Goal: Find specific page/section: Find specific page/section

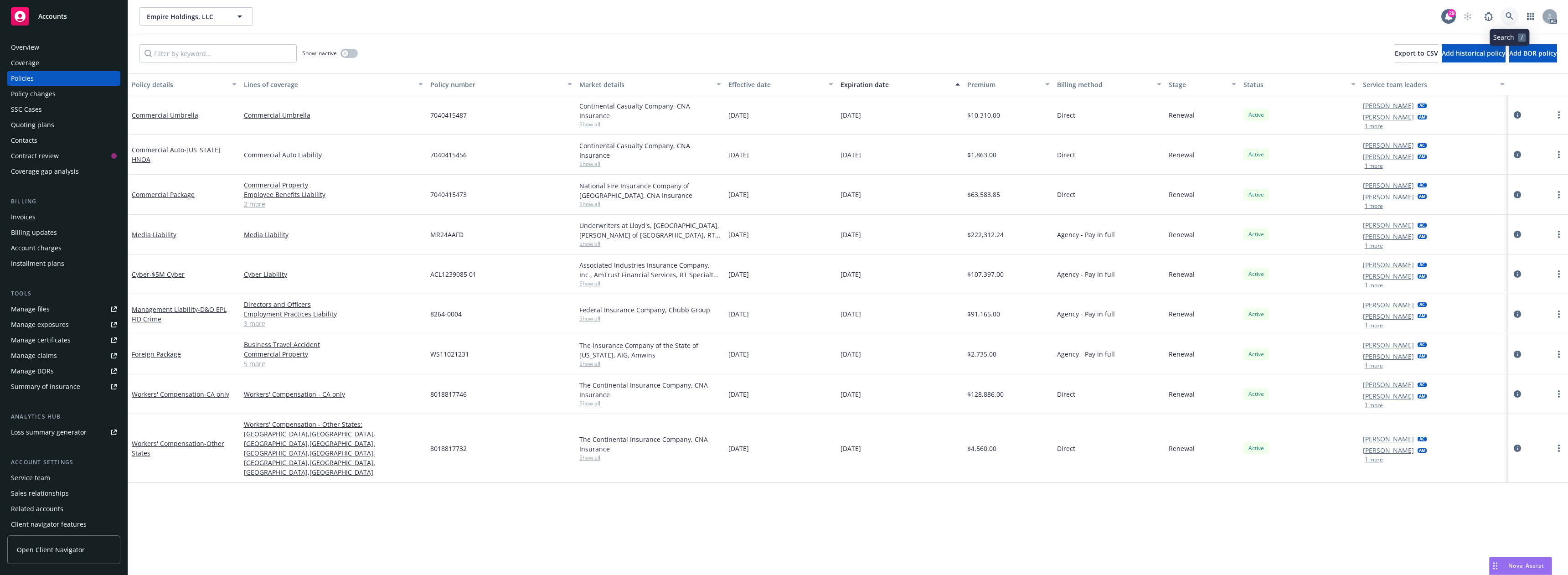
click at [1510, 14] on icon at bounding box center [1510, 16] width 8 height 8
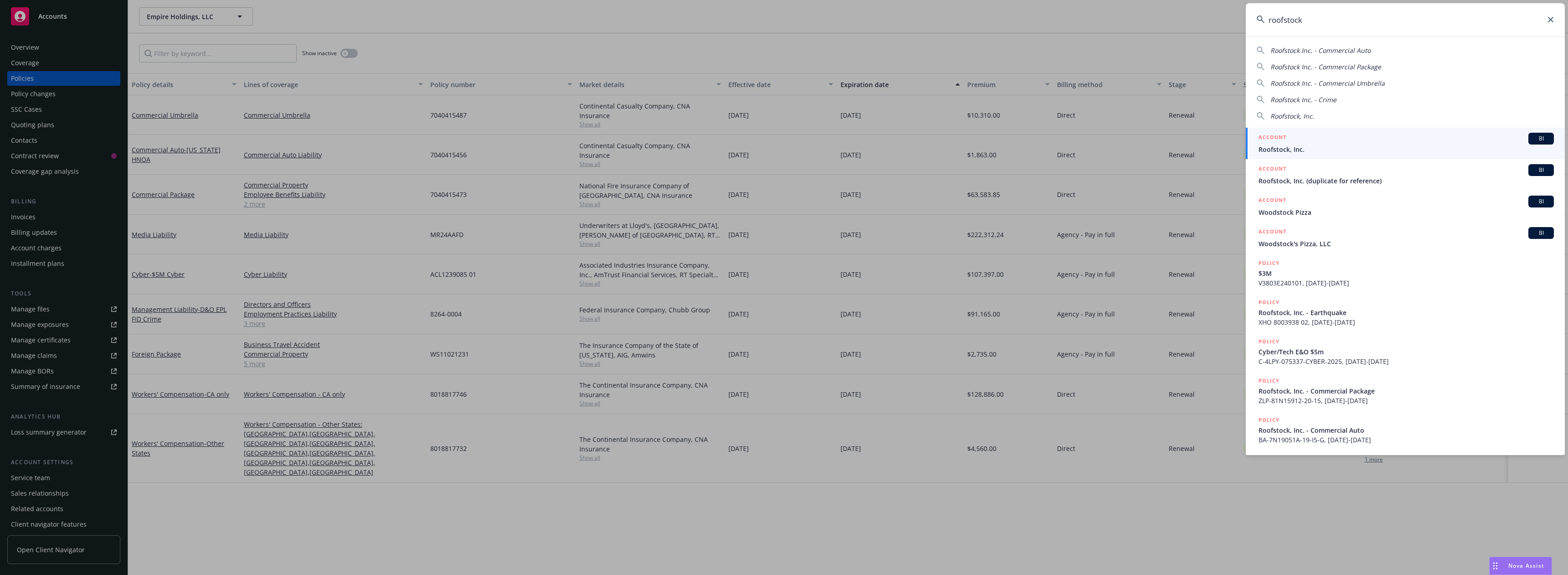
type input "roofstock"
click at [1273, 143] on h5 "ACCOUNT" at bounding box center [1273, 138] width 28 height 11
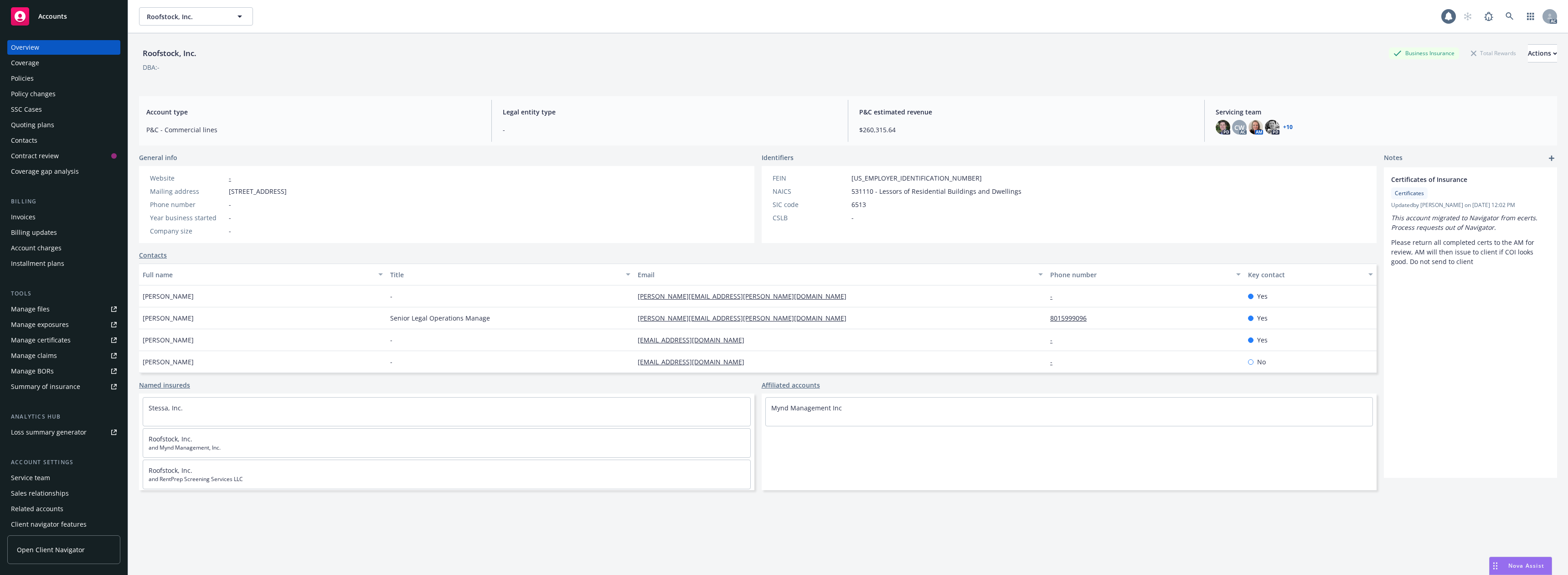
click at [65, 79] on div "Policies" at bounding box center [64, 78] width 106 height 15
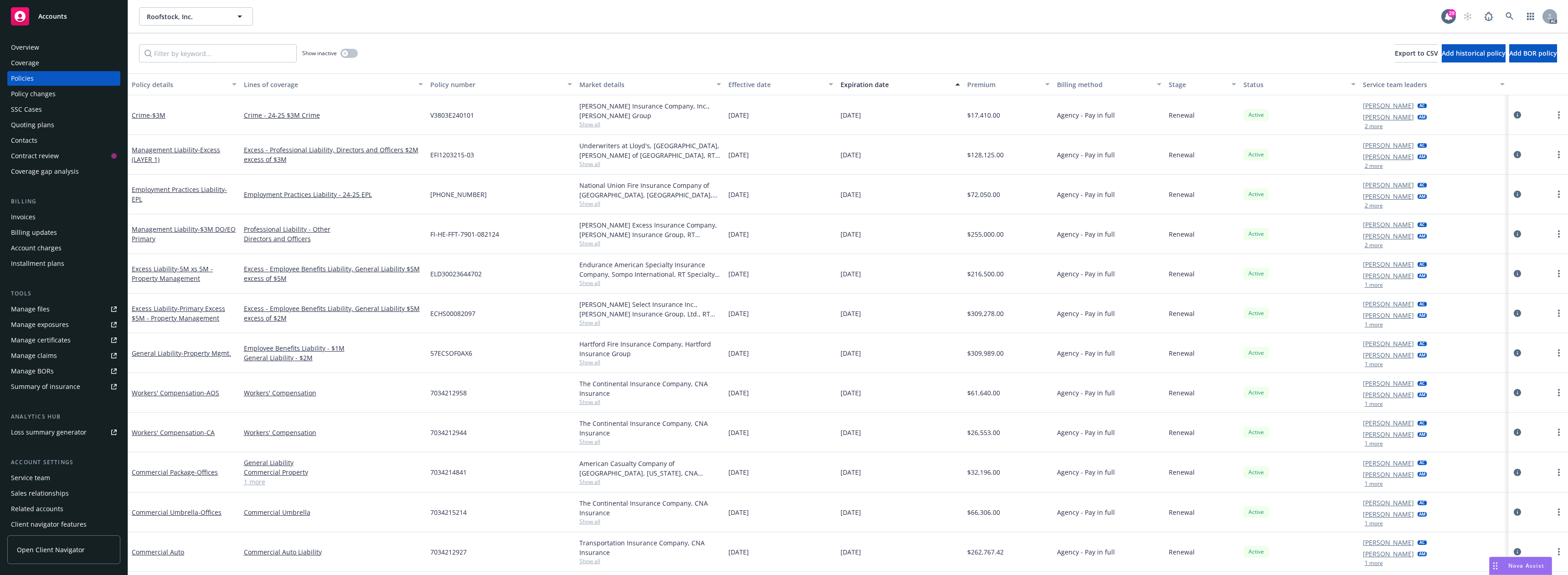
scroll to position [45, 0]
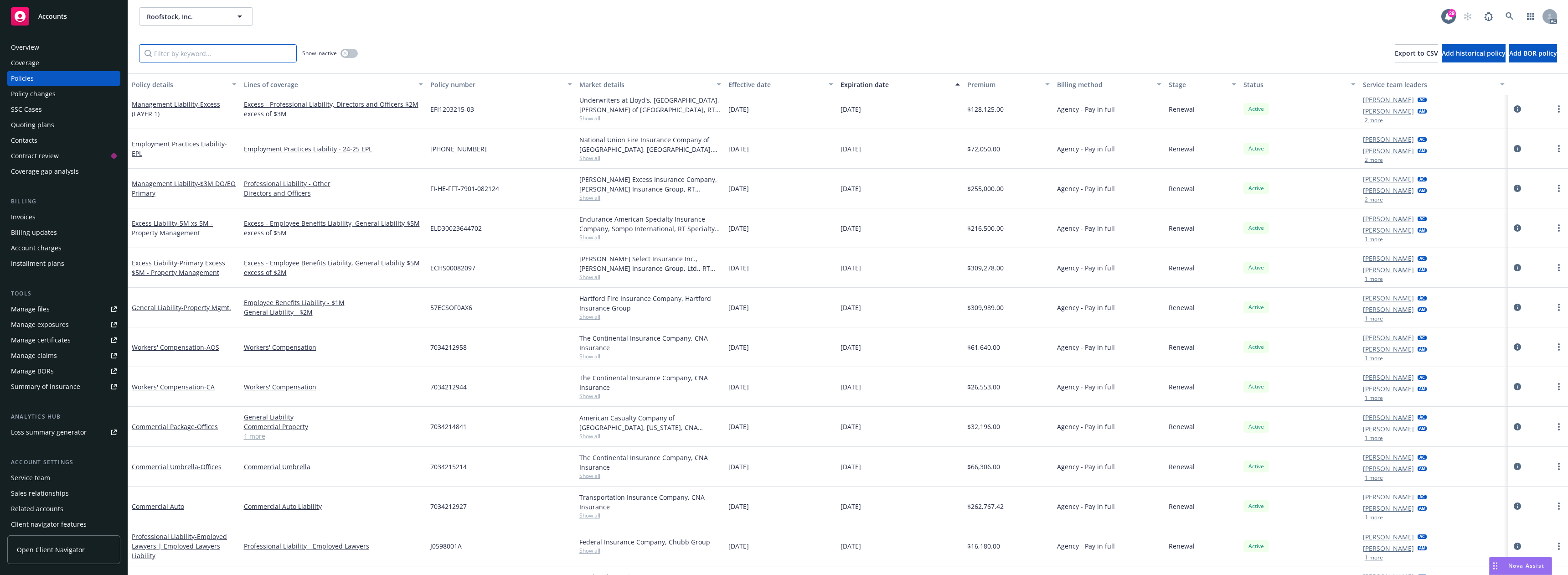
click at [172, 57] on input "Filter by keyword..." at bounding box center [218, 54] width 158 height 18
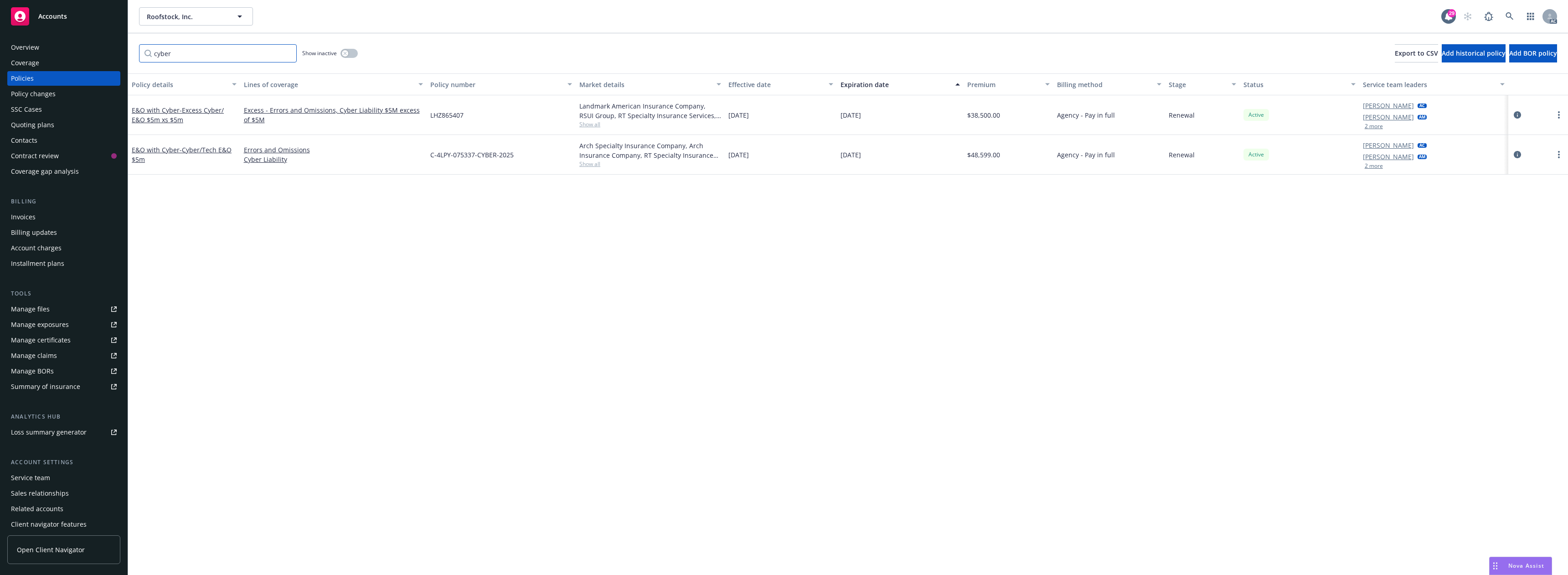
scroll to position [0, 0]
type input "c"
type input "E&O"
